Goal: Transaction & Acquisition: Book appointment/travel/reservation

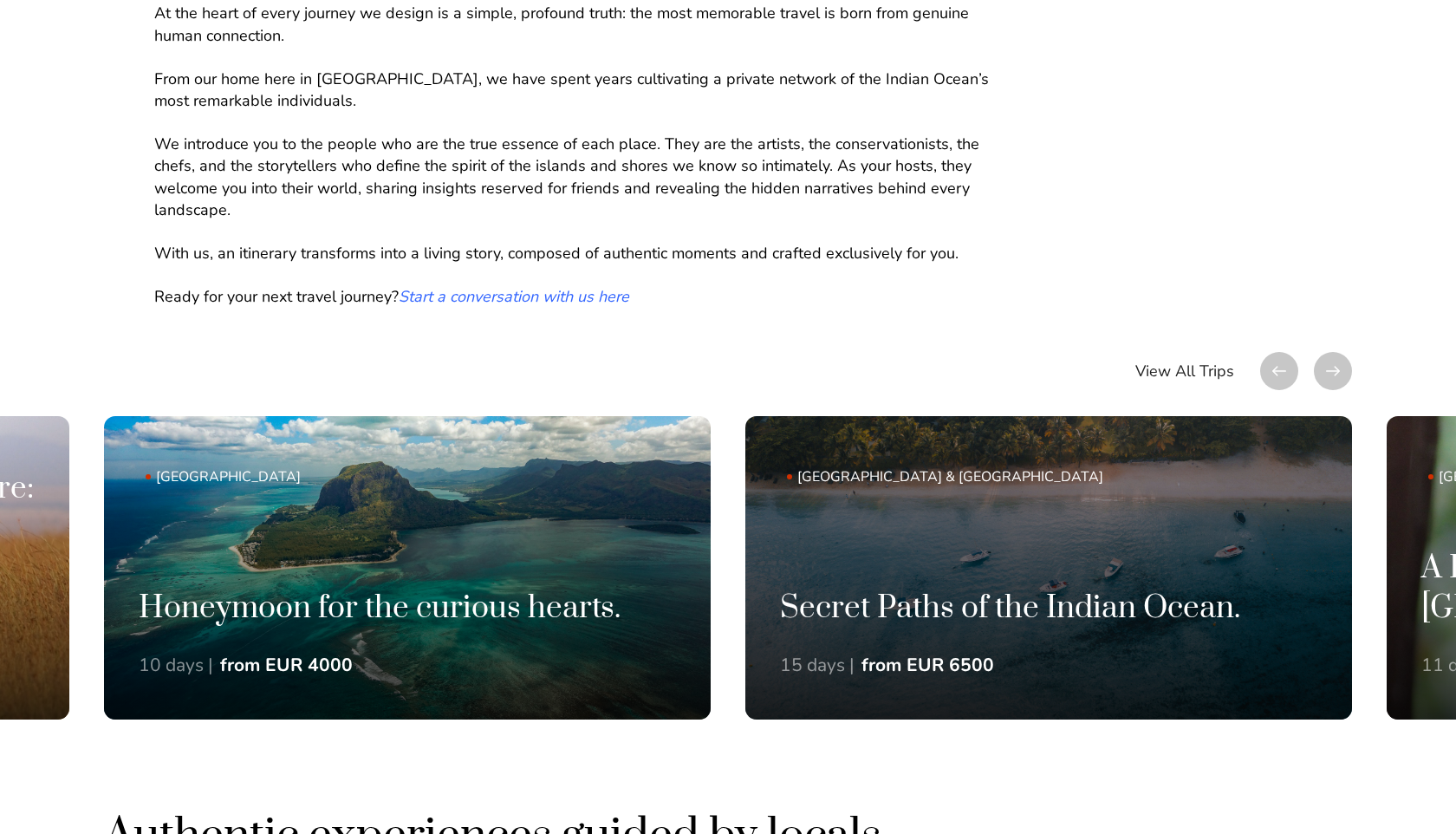
scroll to position [1278, 0]
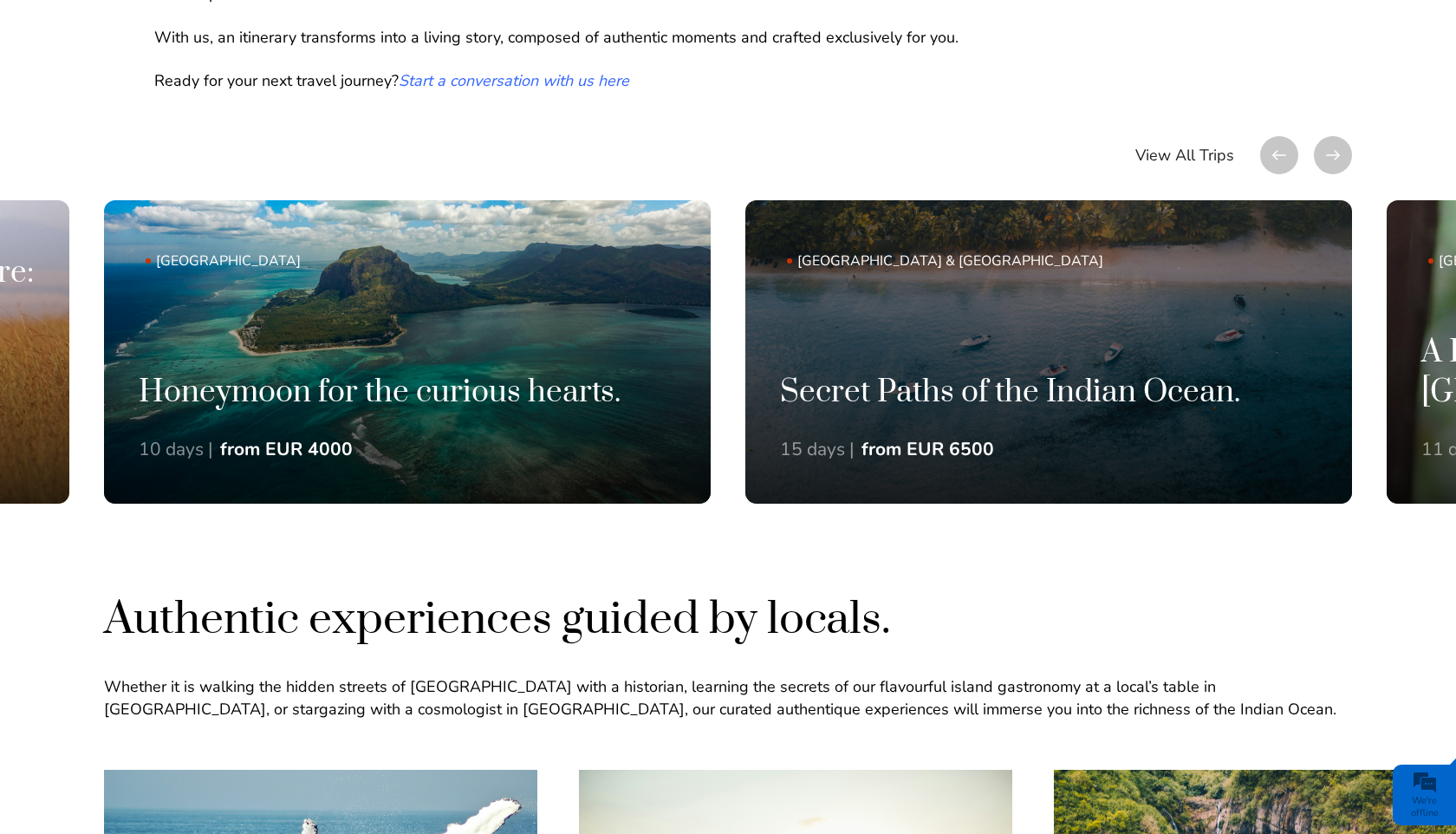
drag, startPoint x: 962, startPoint y: 436, endPoint x: 223, endPoint y: 543, distance: 746.7
click at [232, 538] on div "Trips to uncover the inner stories of the Indian Ocean. At the heart of every j…" at bounding box center [728, 73] width 1456 height 1034
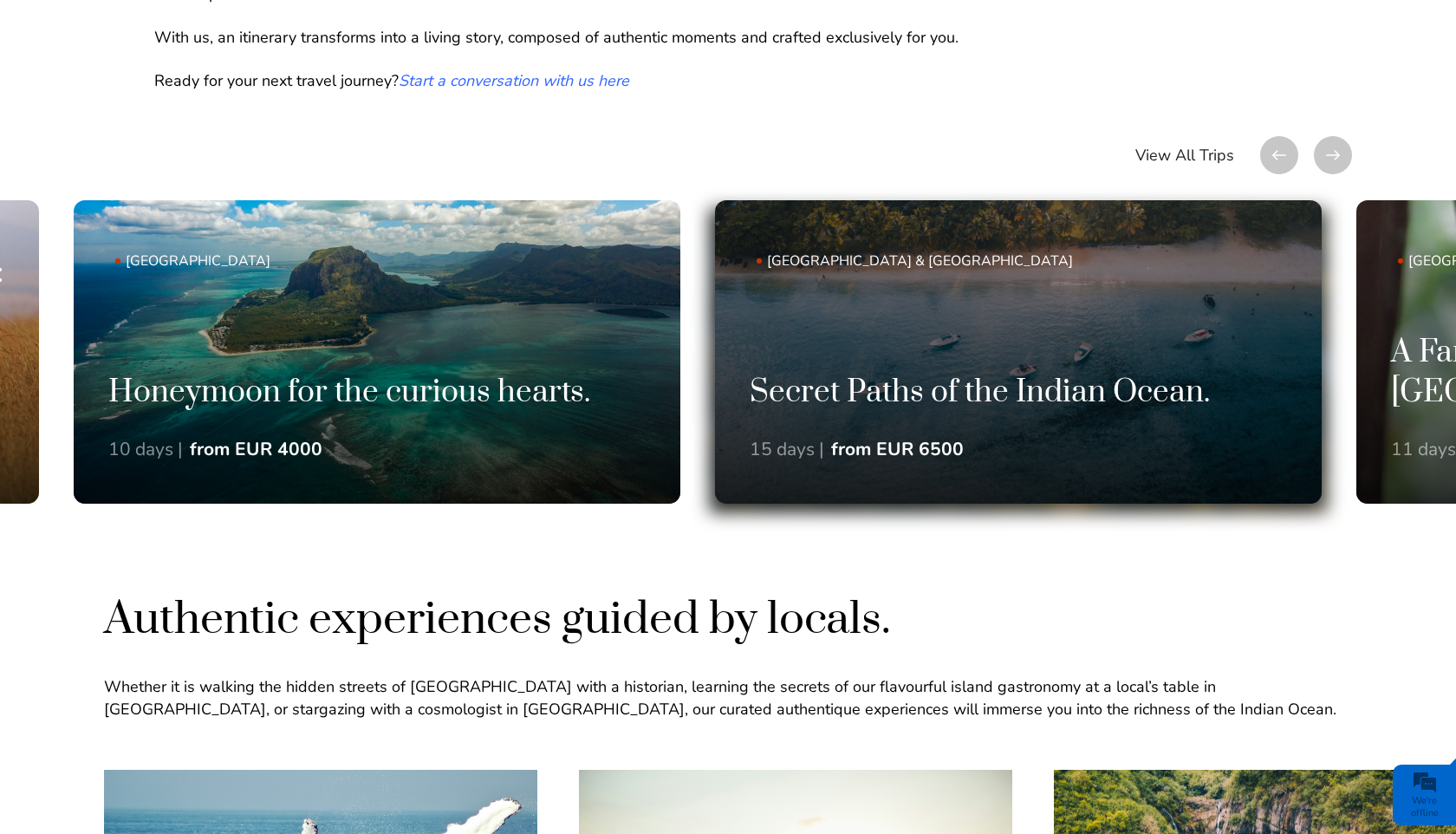
drag, startPoint x: 1001, startPoint y: 340, endPoint x: 263, endPoint y: 351, distance: 738.1
click at [715, 350] on link "[GEOGRAPHIC_DATA] & [GEOGRAPHIC_DATA] Secret Paths of the Indian Ocean. 15 days…" at bounding box center [1018, 352] width 606 height 304
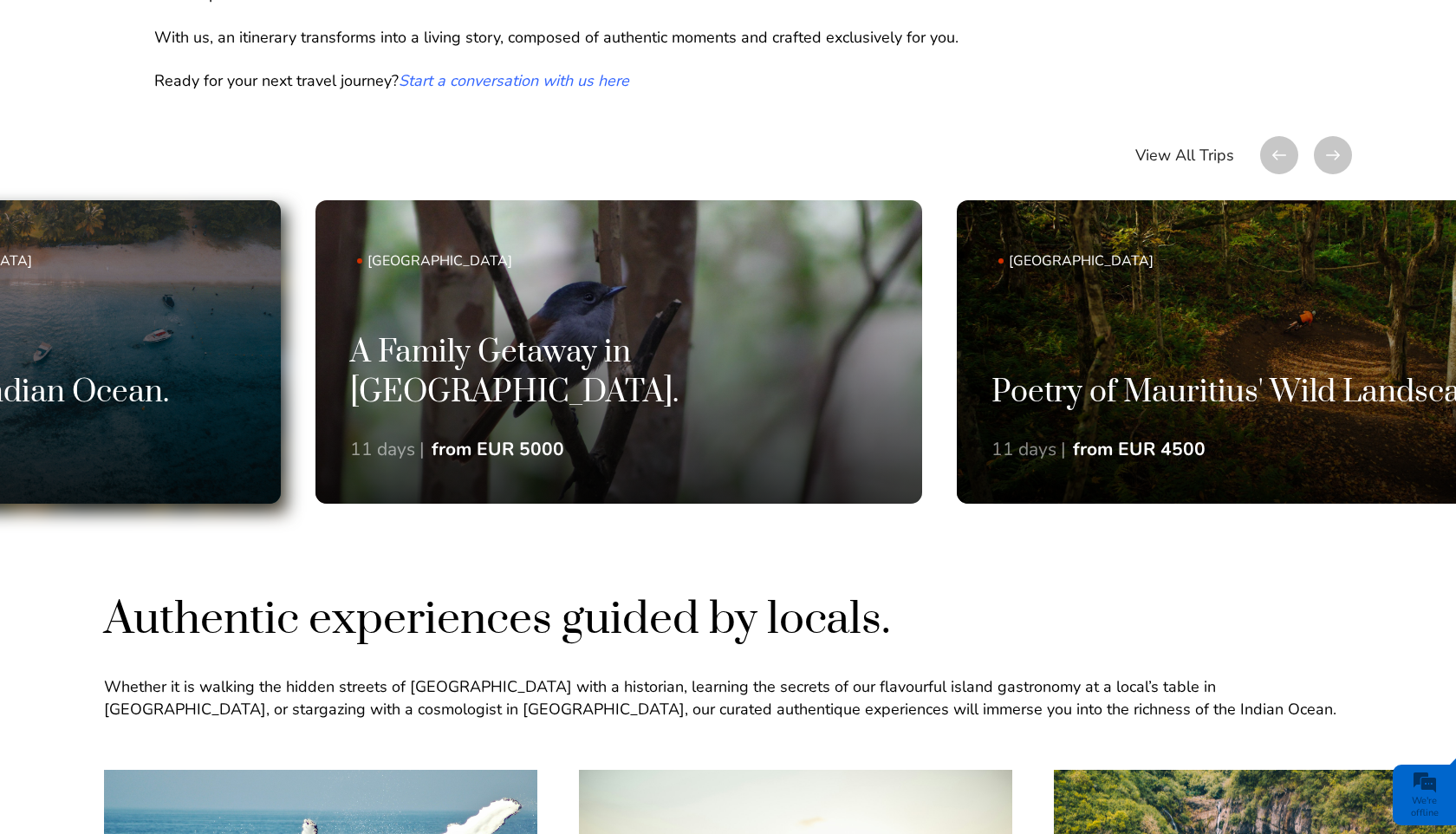
drag, startPoint x: 1004, startPoint y: 216, endPoint x: 0, endPoint y: 244, distance: 1004.4
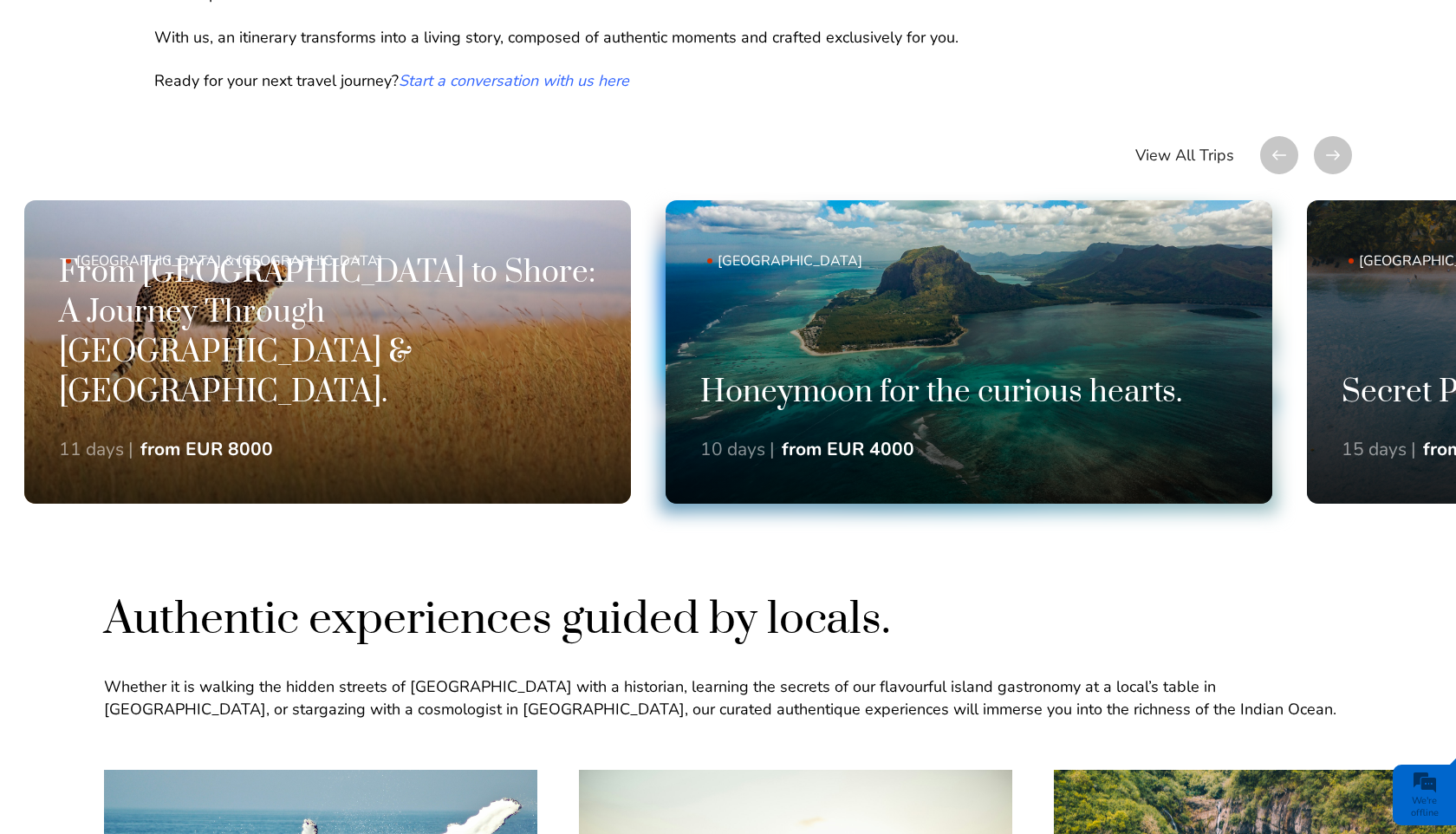
drag, startPoint x: 198, startPoint y: 326, endPoint x: 931, endPoint y: 322, distance: 733.0
click at [921, 324] on link "[GEOGRAPHIC_DATA] Honeymoon for the curious hearts. 10 days | from EUR 4000" at bounding box center [969, 352] width 606 height 304
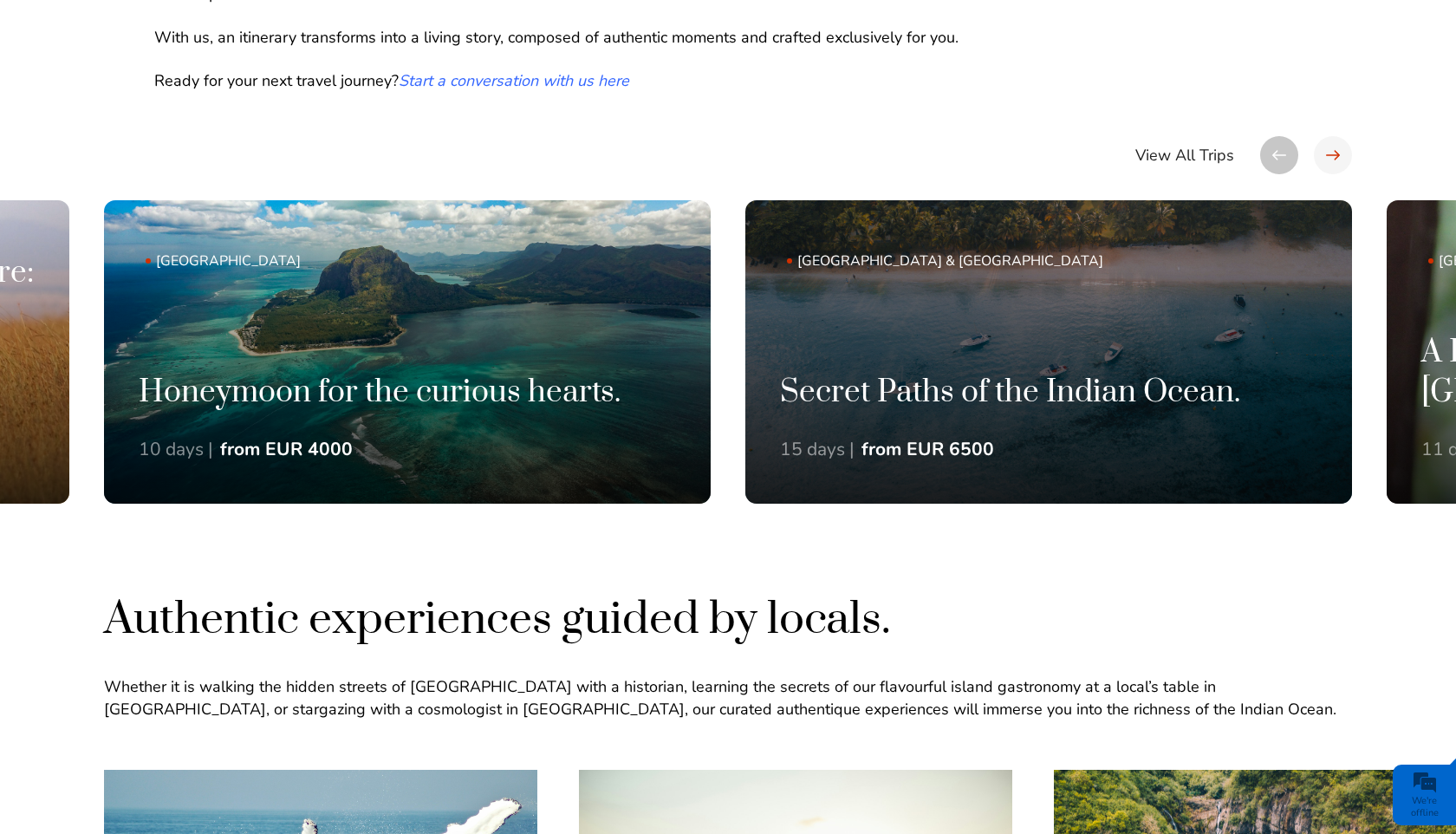
click at [1333, 164] on div at bounding box center [1333, 155] width 38 height 38
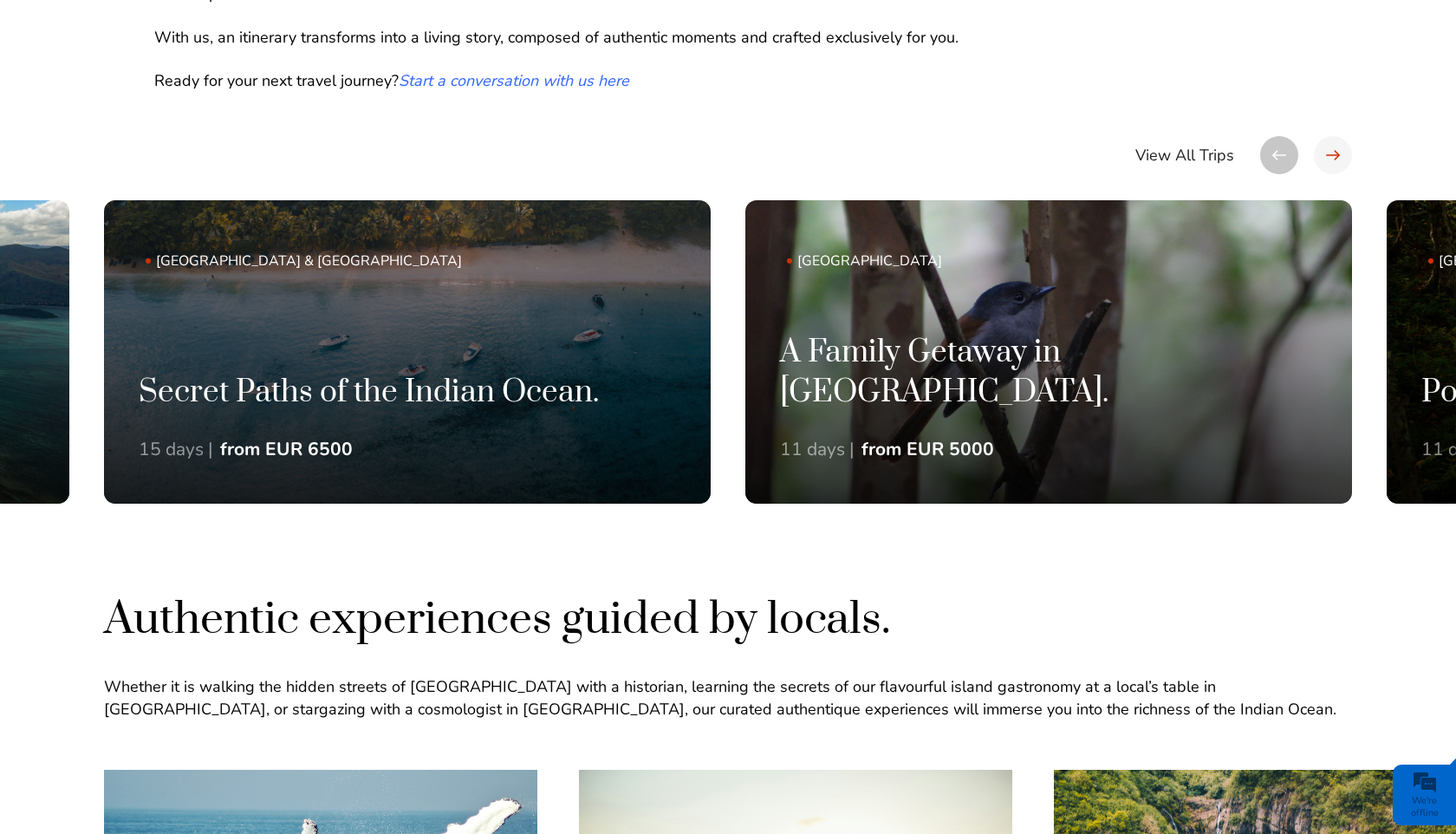
click at [1333, 164] on div at bounding box center [1333, 155] width 38 height 38
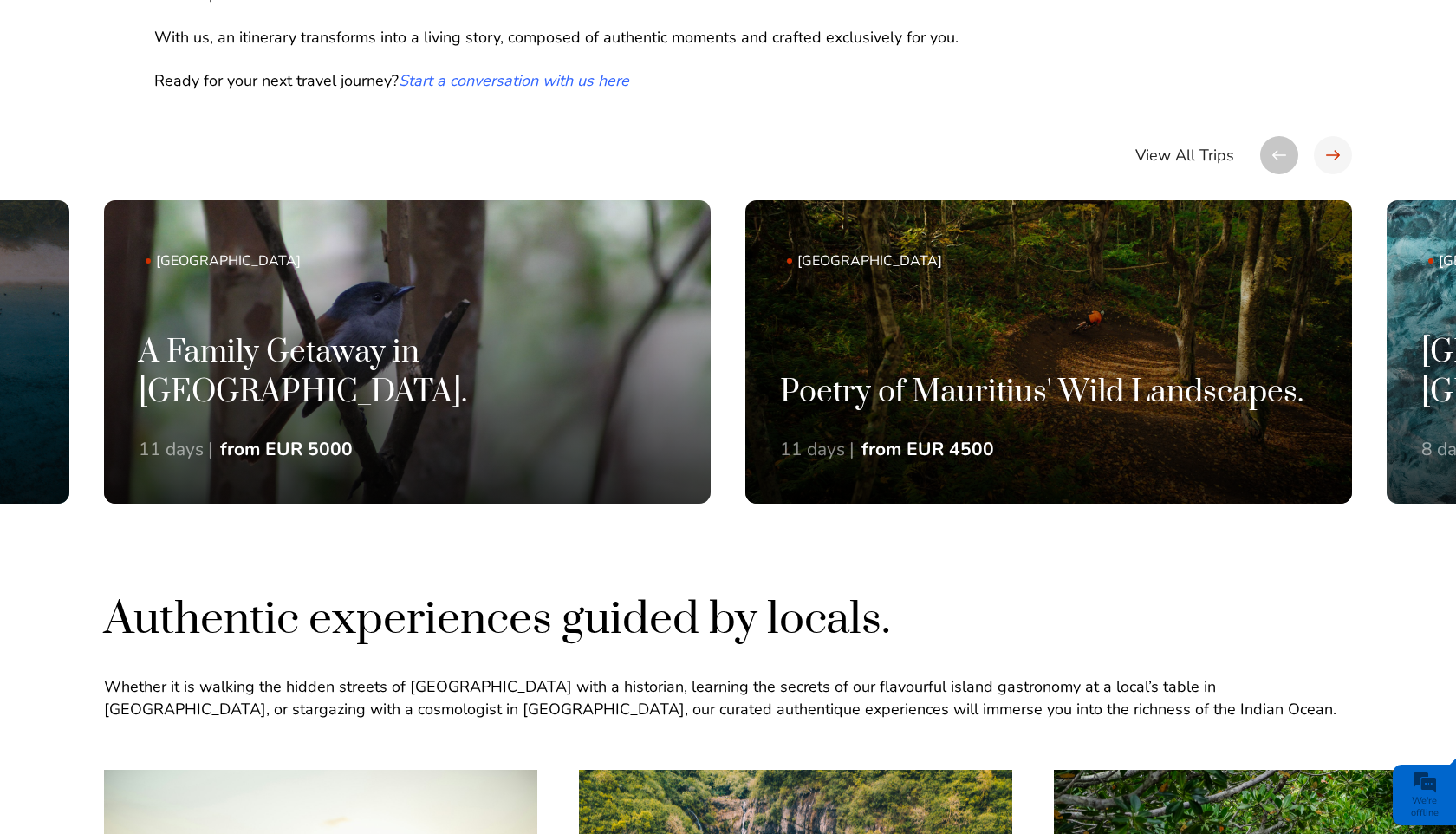
click at [1333, 164] on div at bounding box center [1333, 155] width 38 height 38
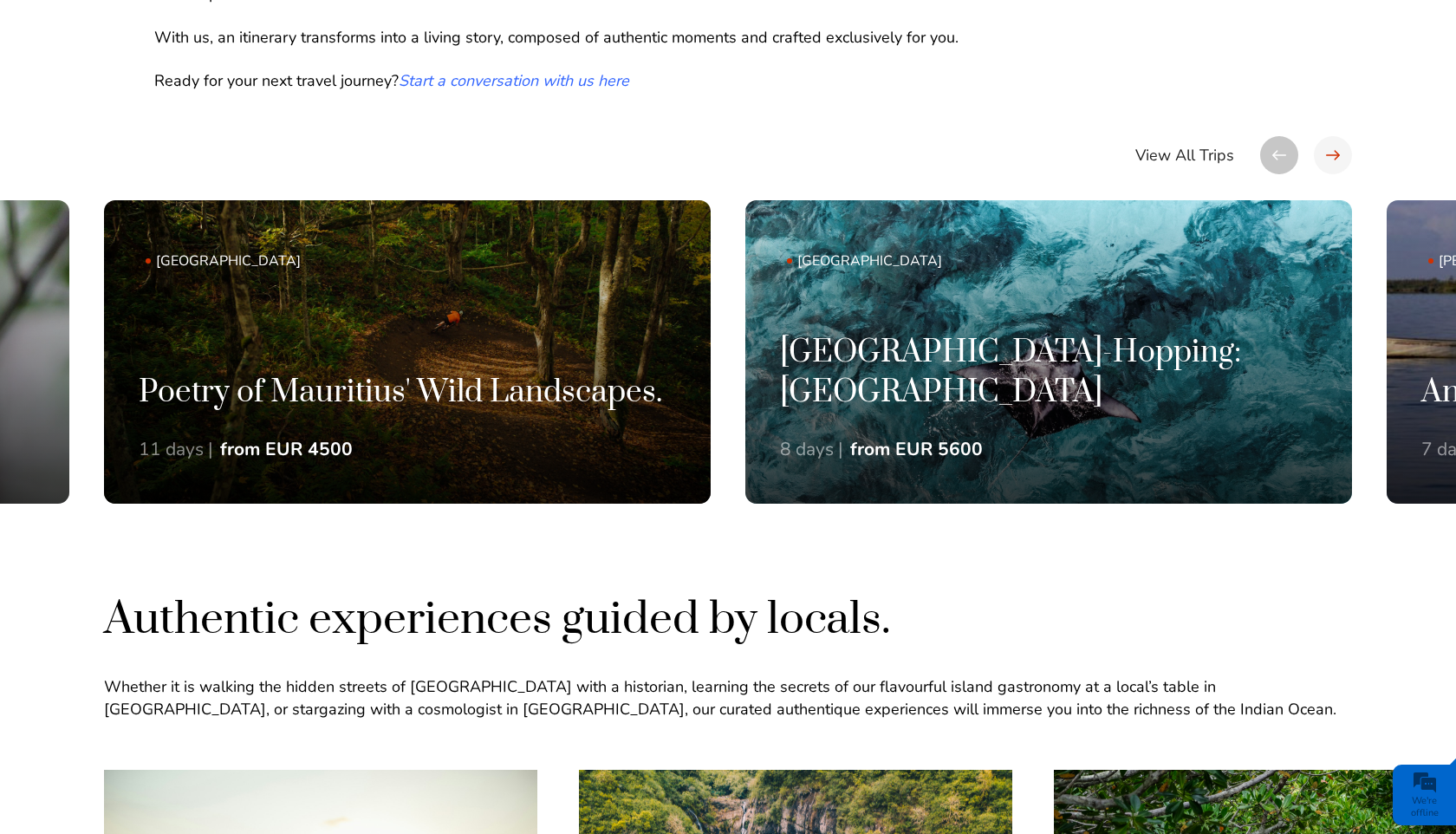
click at [1333, 164] on div at bounding box center [1333, 155] width 38 height 38
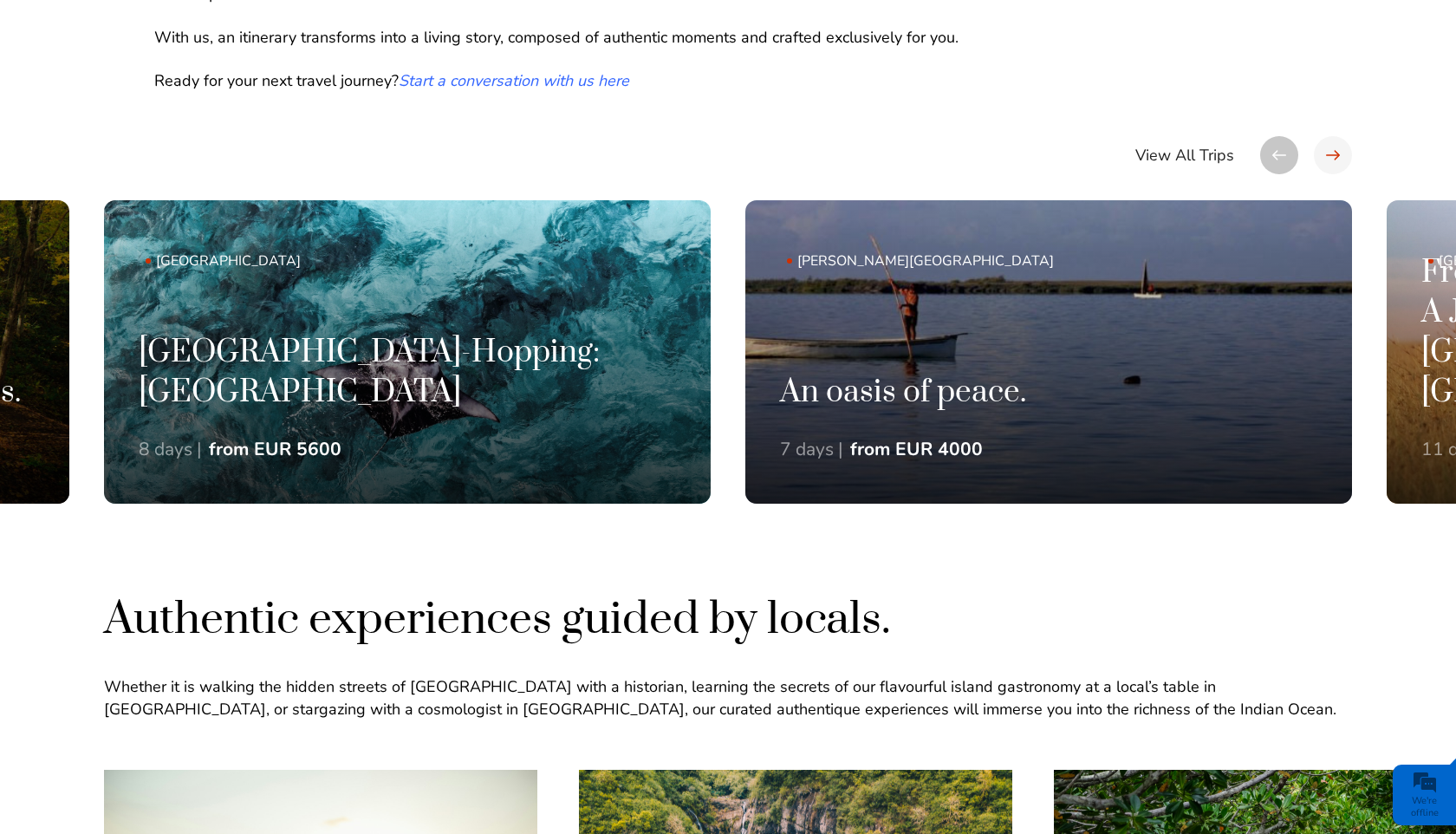
scroll to position [0, 0]
click at [1333, 164] on div at bounding box center [1333, 155] width 38 height 38
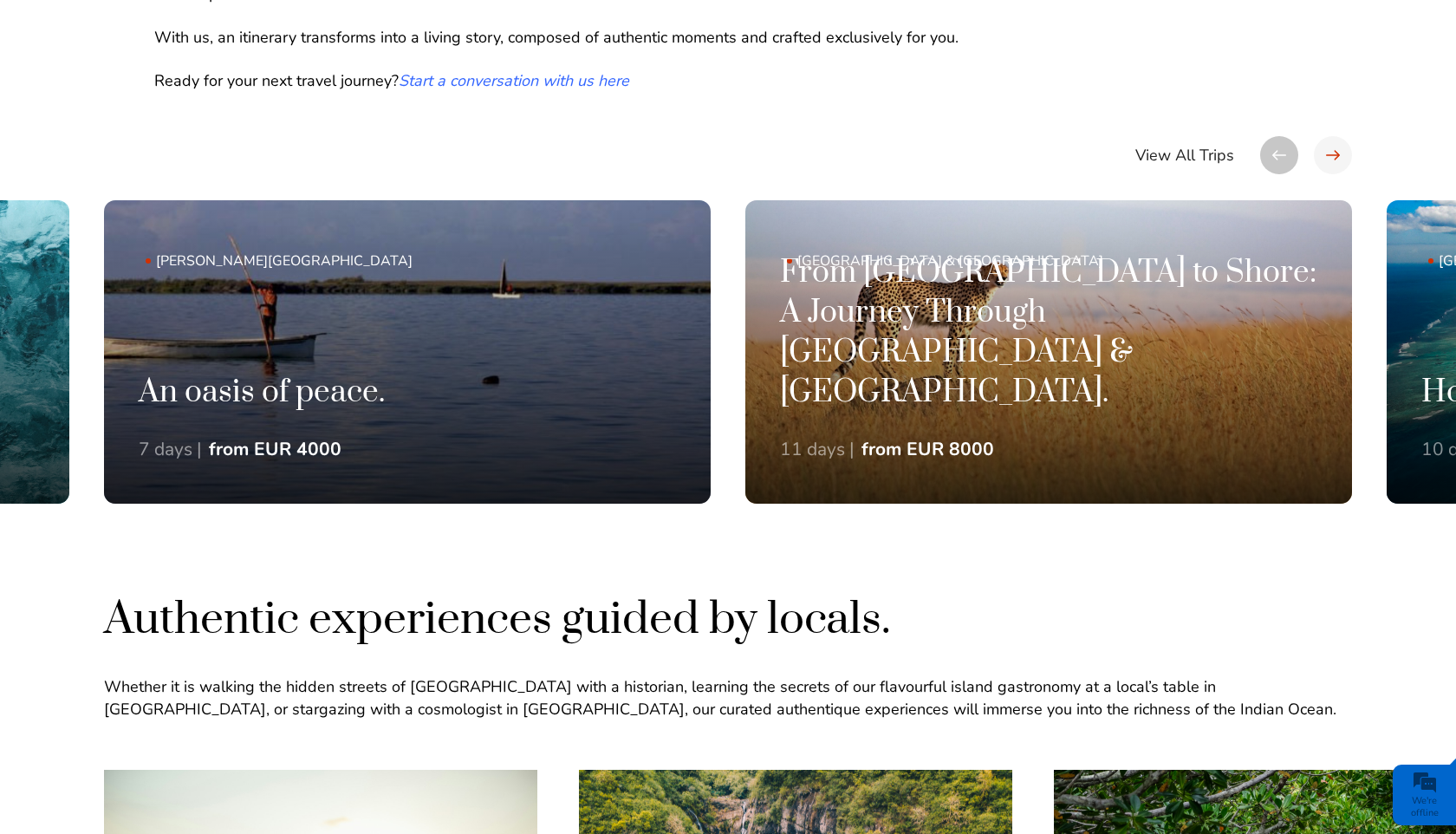
click at [1333, 164] on div at bounding box center [1333, 155] width 38 height 38
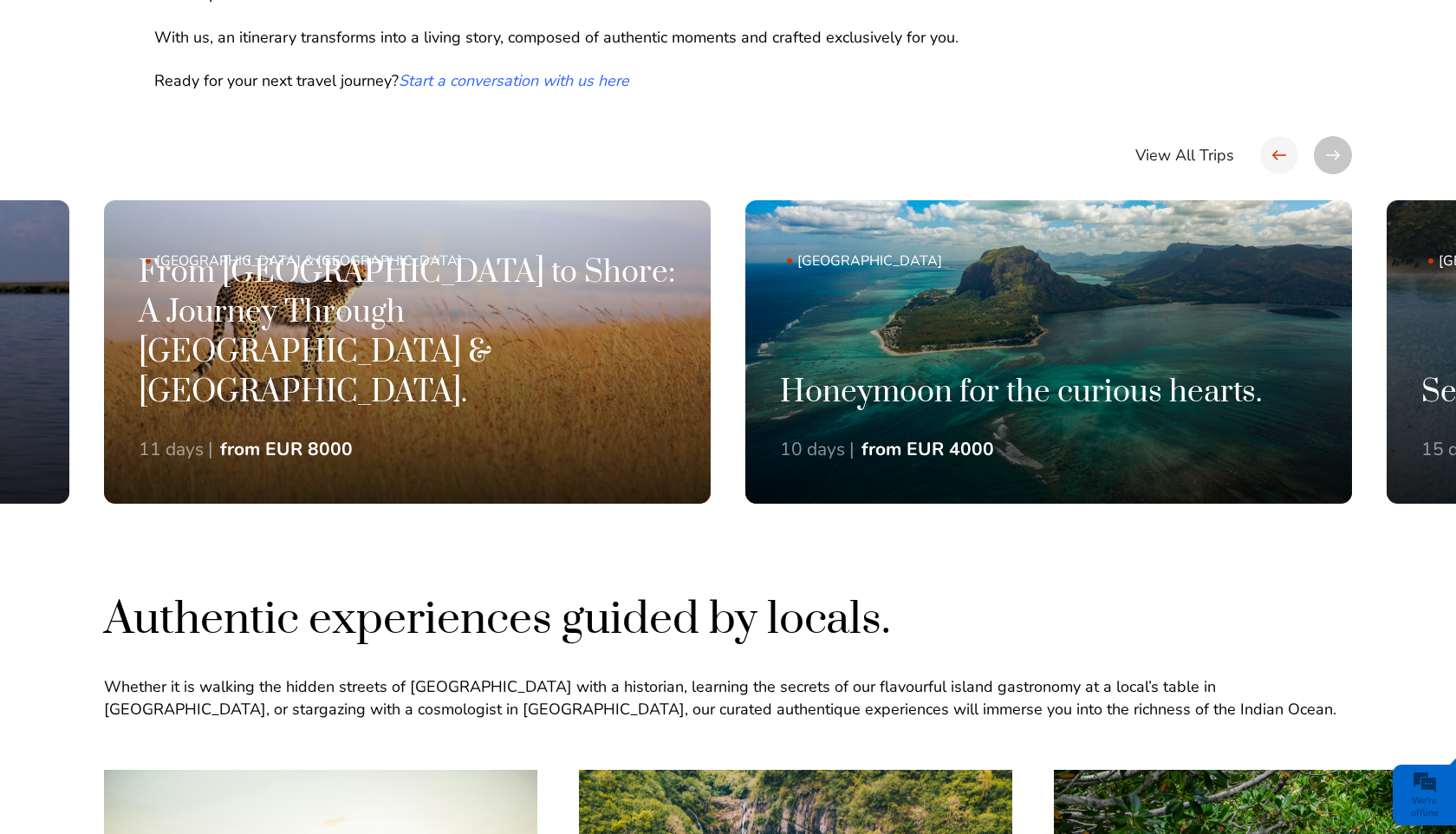
click at [1274, 146] on div at bounding box center [1279, 155] width 38 height 38
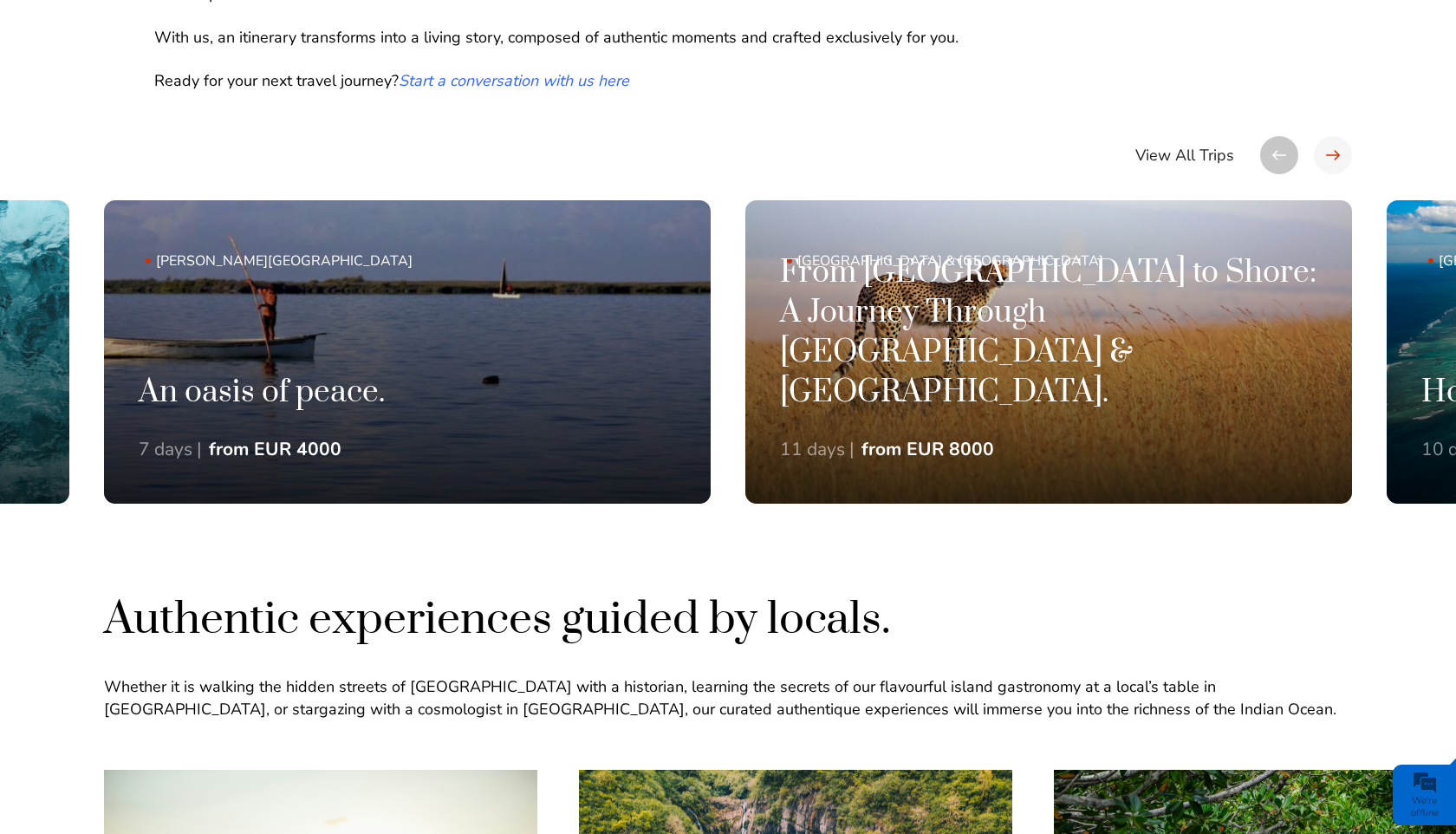
click at [1328, 144] on div at bounding box center [1333, 155] width 38 height 38
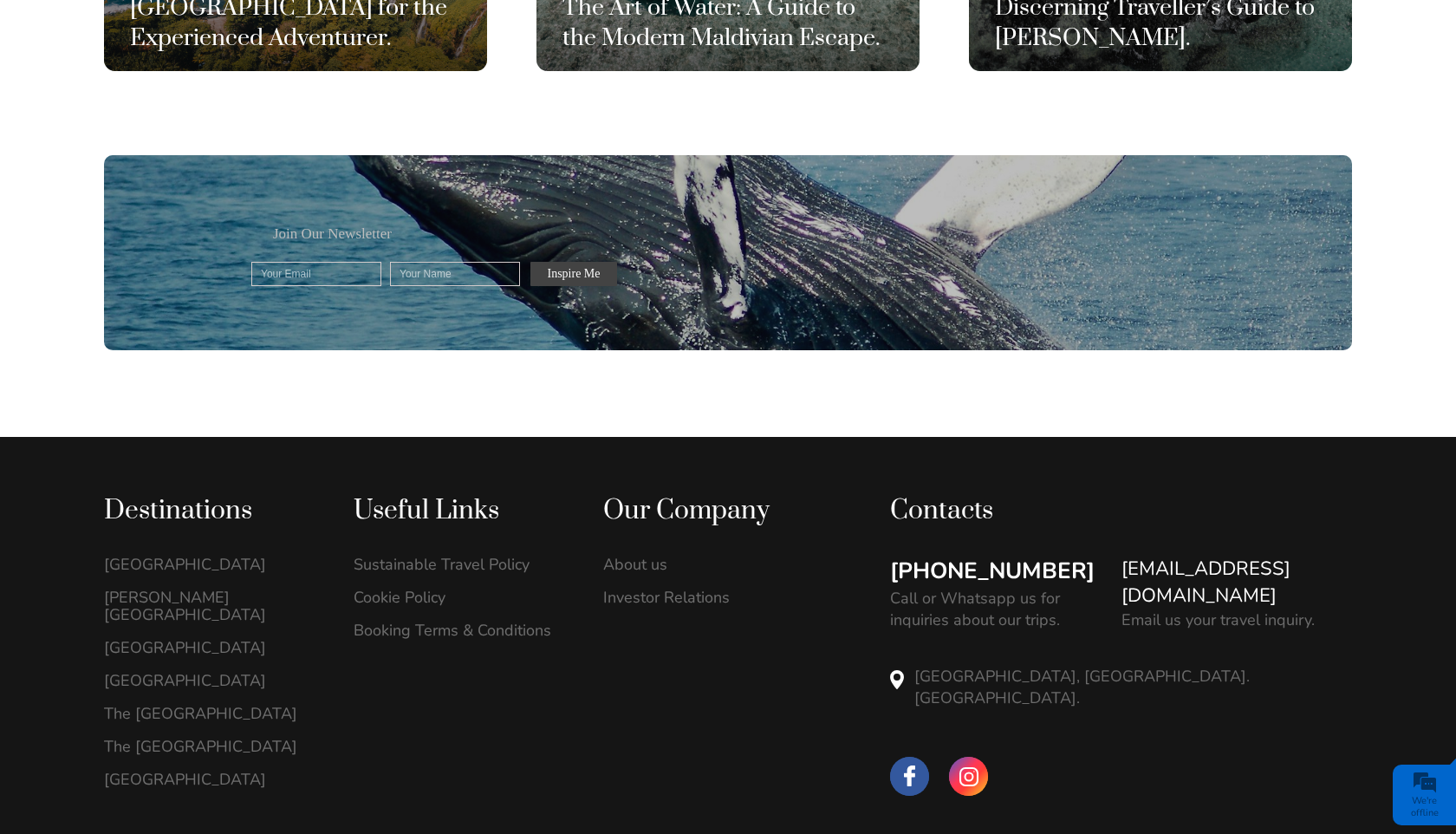
scroll to position [4970, 0]
